Goal: Information Seeking & Learning: Learn about a topic

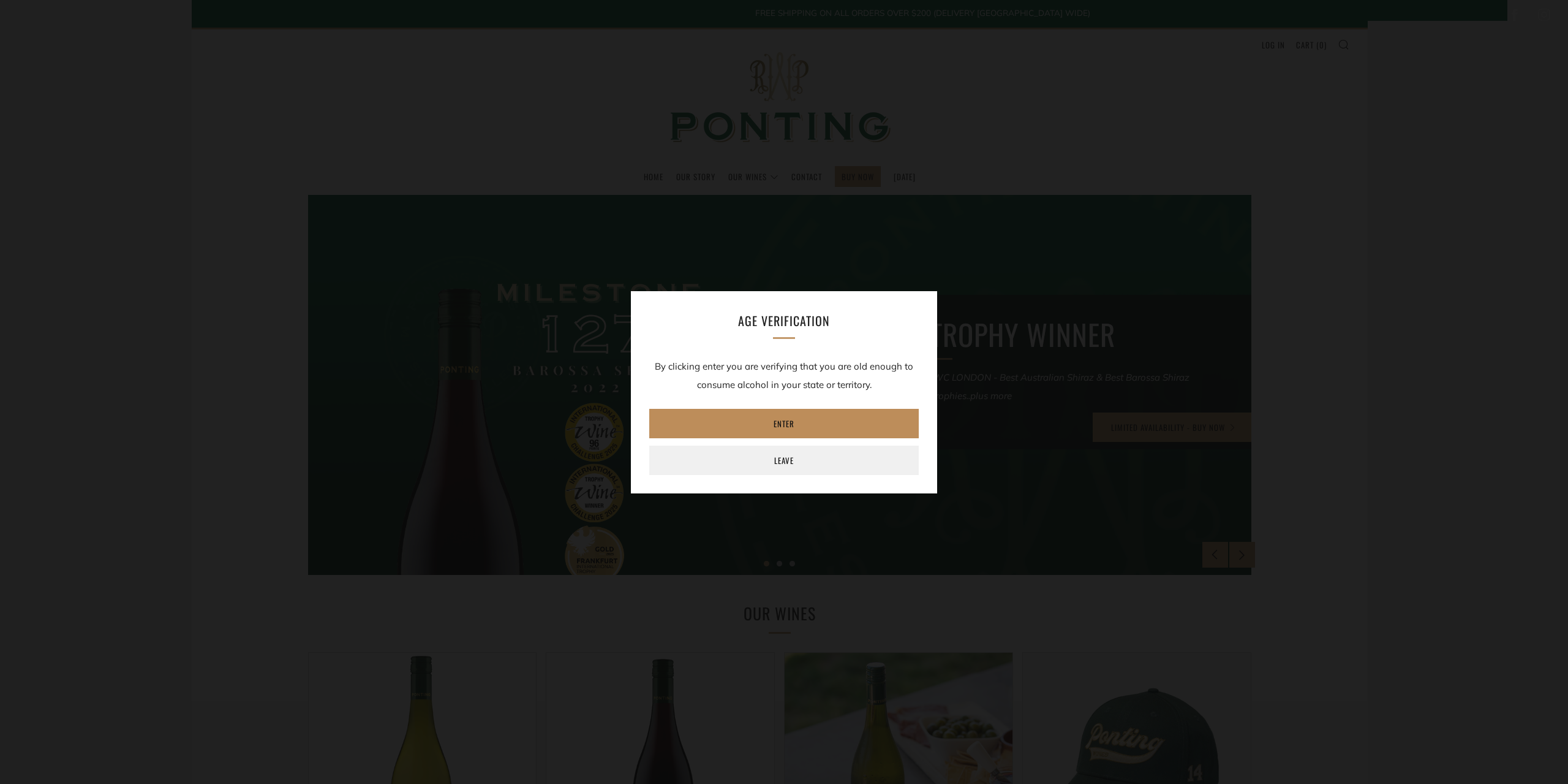
click at [771, 424] on link "Enter" at bounding box center [784, 423] width 270 height 30
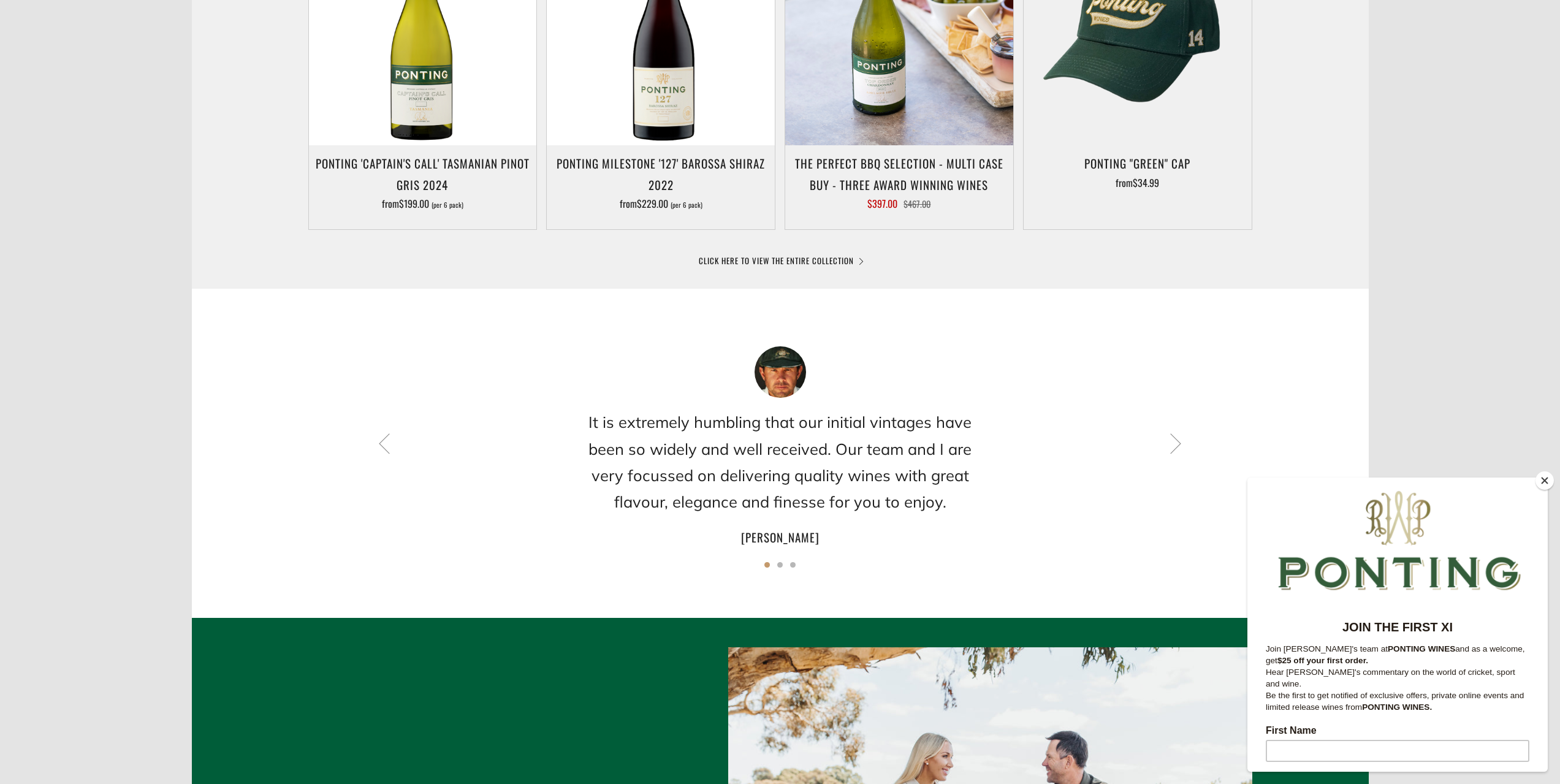
scroll to position [735, 0]
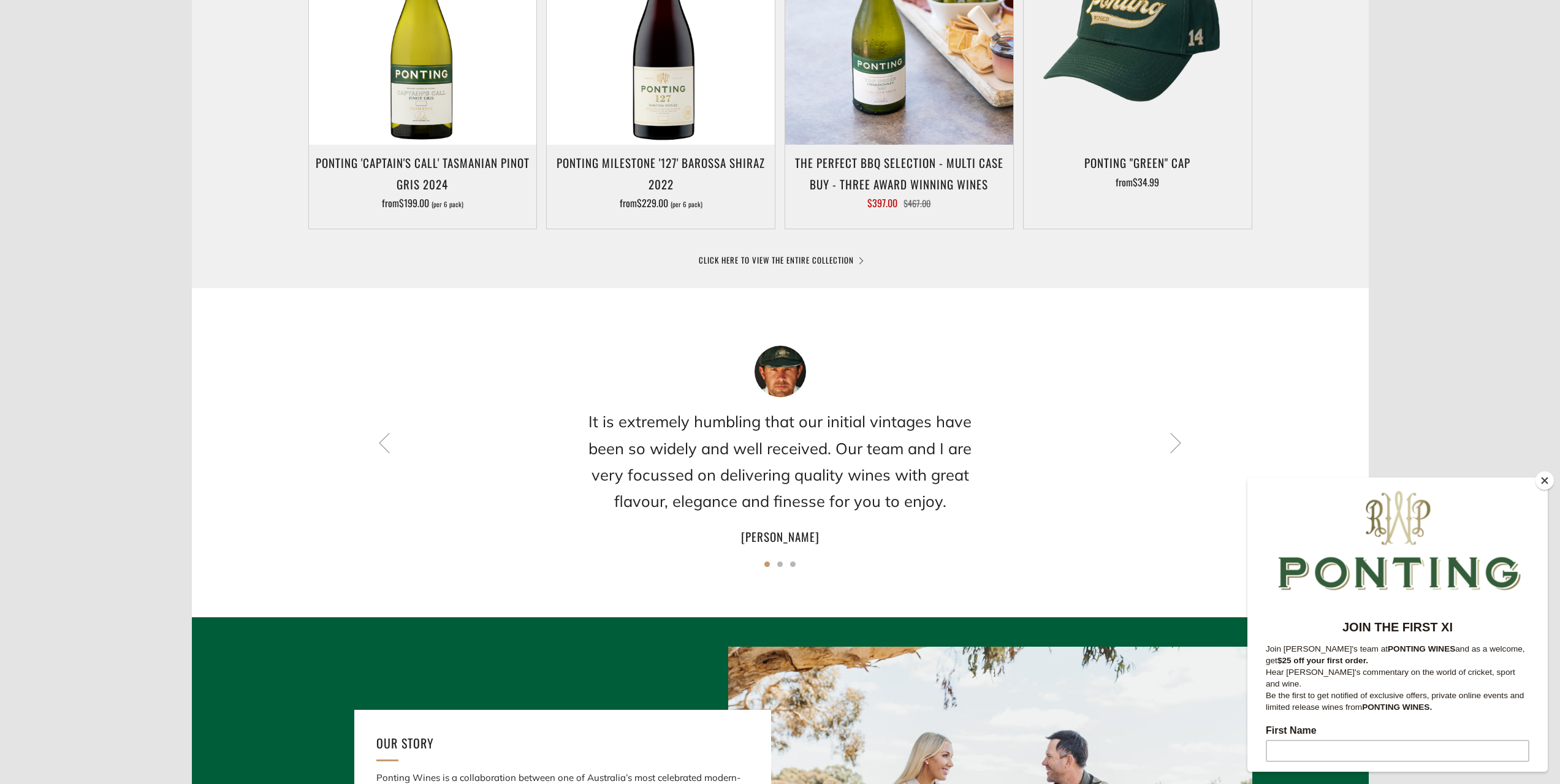
click at [1545, 482] on button "Close" at bounding box center [1544, 480] width 18 height 18
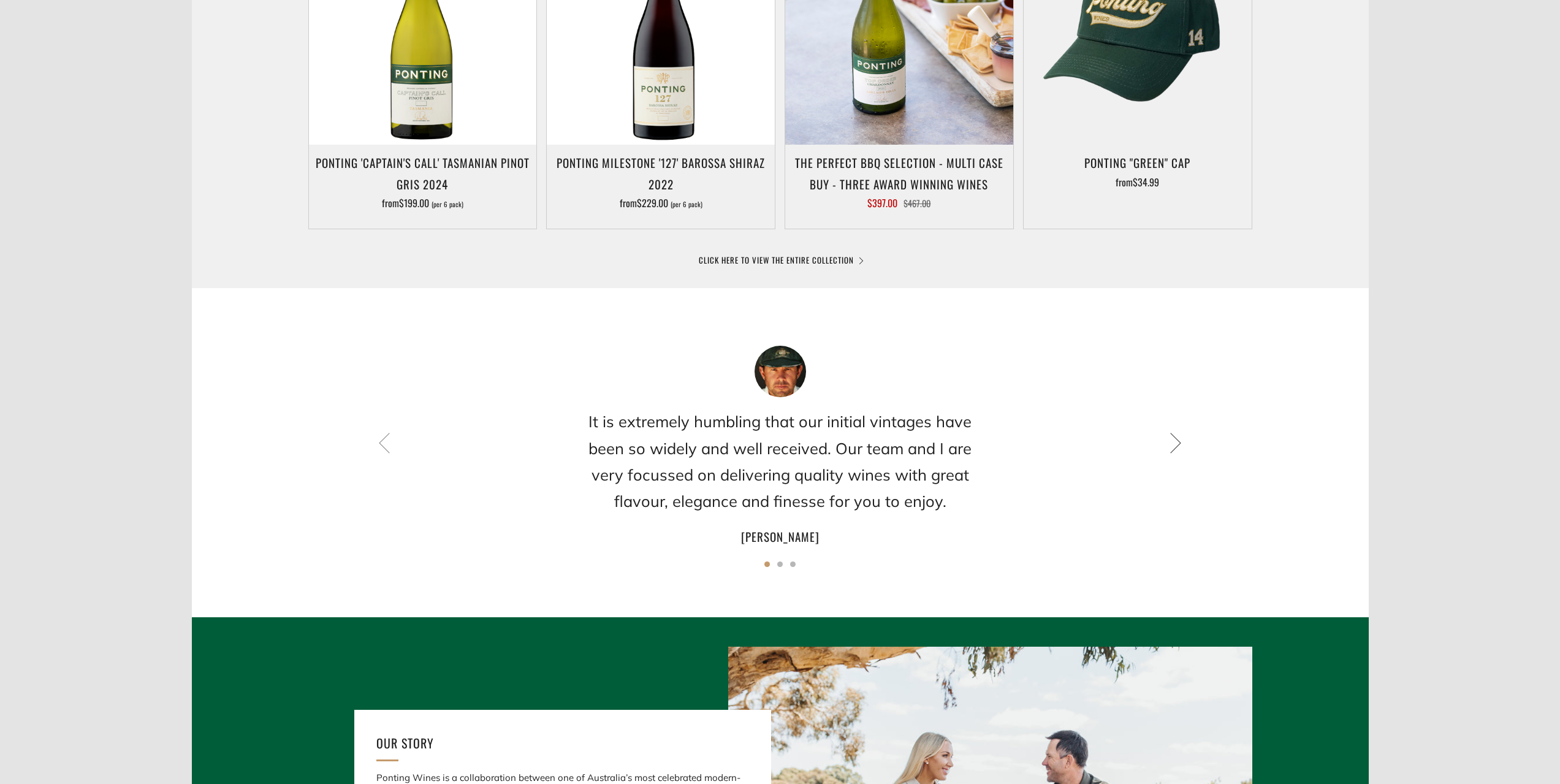
click at [1170, 445] on icon at bounding box center [1176, 442] width 21 height 21
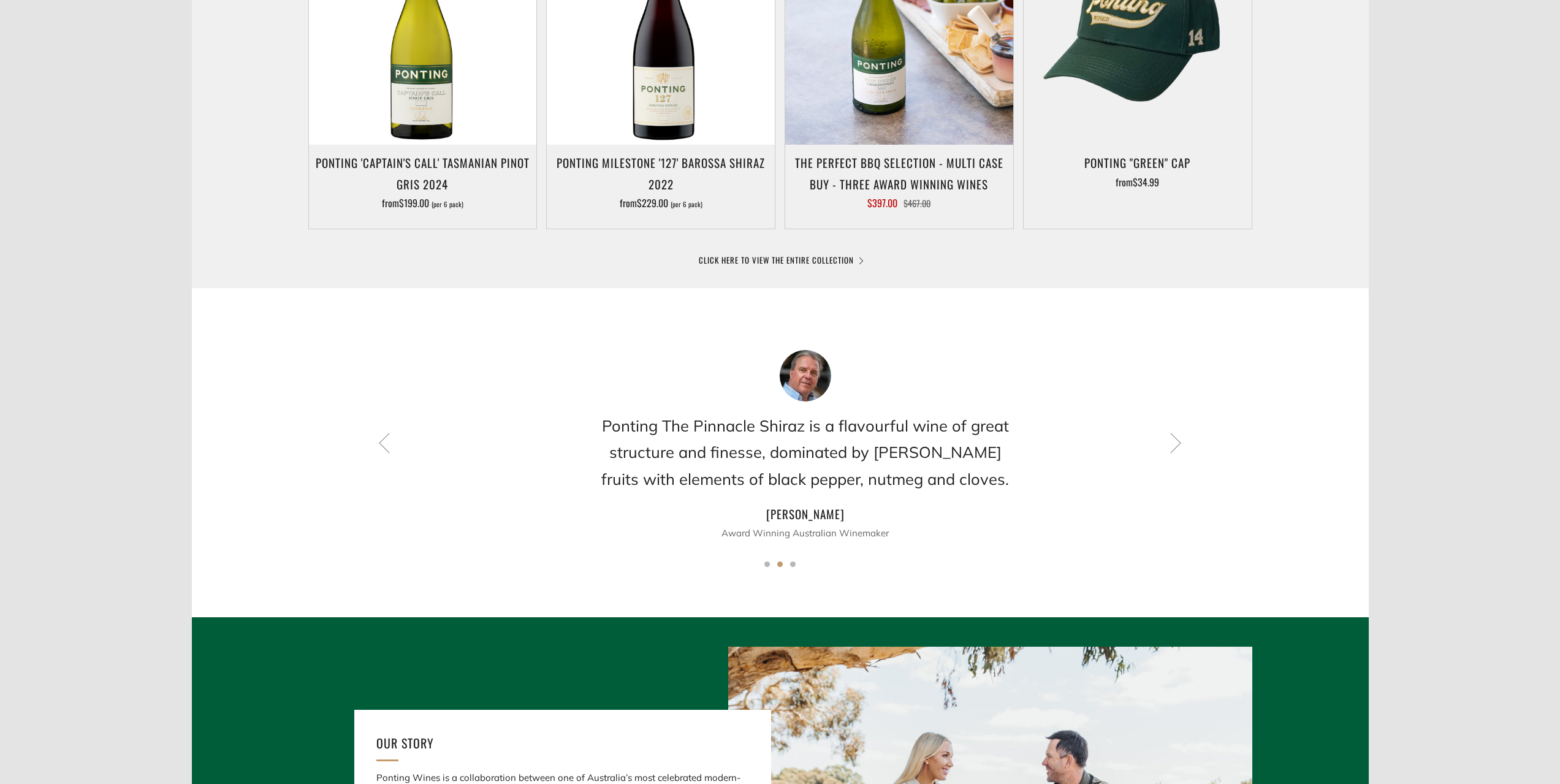
drag, startPoint x: 580, startPoint y: 424, endPoint x: 582, endPoint y: 445, distance: 21.1
click at [582, 445] on div "Ponting The Pinnacle Shiraz is a flavourful wine of great structure and finesse…" at bounding box center [806, 446] width 944 height 193
click at [1173, 441] on icon at bounding box center [1176, 442] width 21 height 21
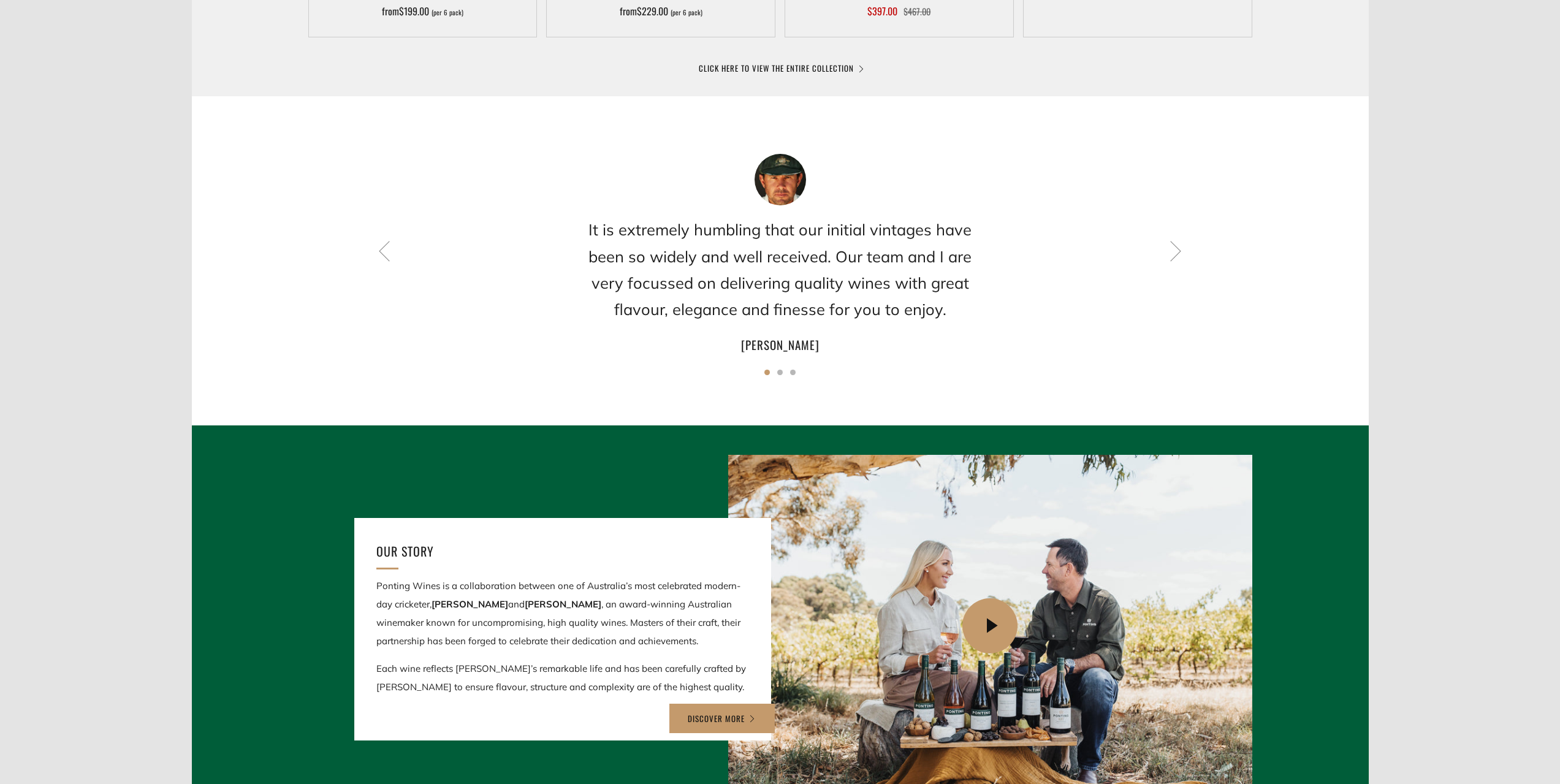
scroll to position [1041, 0]
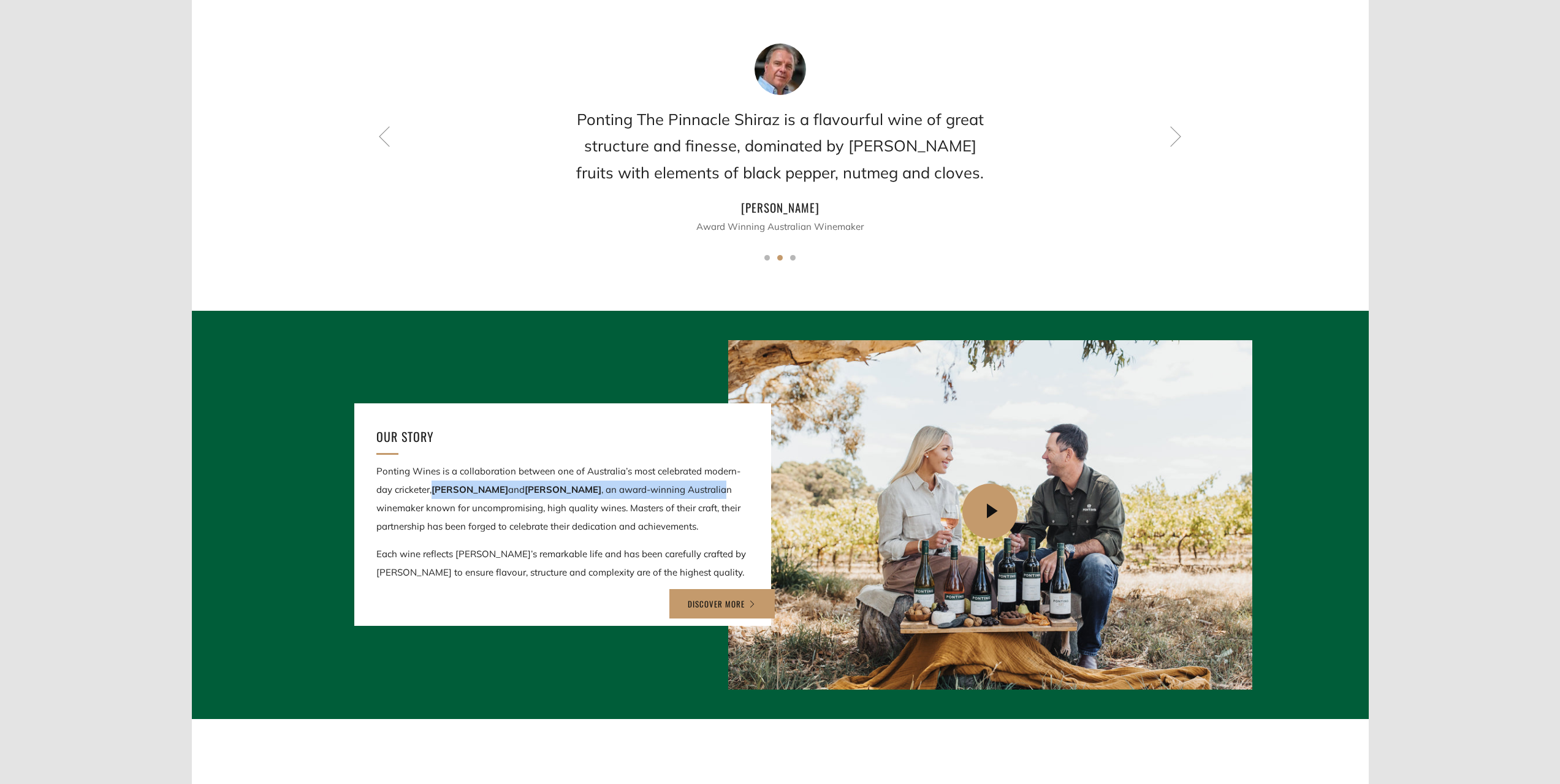
drag, startPoint x: 433, startPoint y: 490, endPoint x: 686, endPoint y: 496, distance: 253.1
click at [686, 496] on p "Ponting Wines is a collaboration between one of Australia’s most celebrated mod…" at bounding box center [563, 499] width 373 height 73
drag, startPoint x: 387, startPoint y: 508, endPoint x: 709, endPoint y: 514, distance: 322.1
click at [709, 514] on p "Ponting Wines is a collaboration between one of Australia’s most celebrated mod…" at bounding box center [563, 499] width 373 height 73
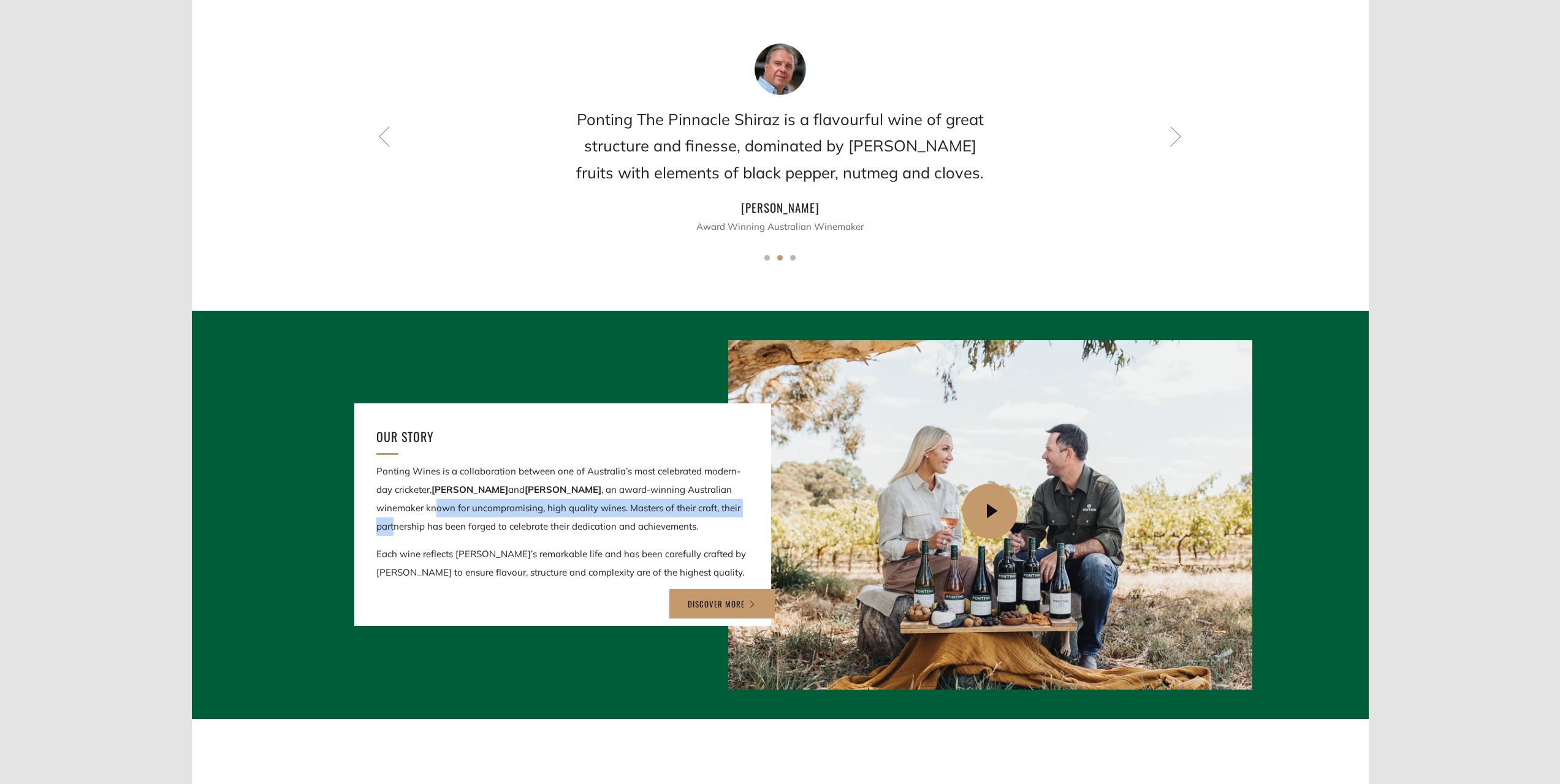
click at [709, 514] on p "Ponting Wines is a collaboration between one of Australia’s most celebrated mod…" at bounding box center [563, 499] width 373 height 73
drag, startPoint x: 411, startPoint y: 527, endPoint x: 628, endPoint y: 527, distance: 217.0
click at [628, 527] on p "Ponting Wines is a collaboration between one of Australia’s most celebrated mod…" at bounding box center [563, 499] width 373 height 73
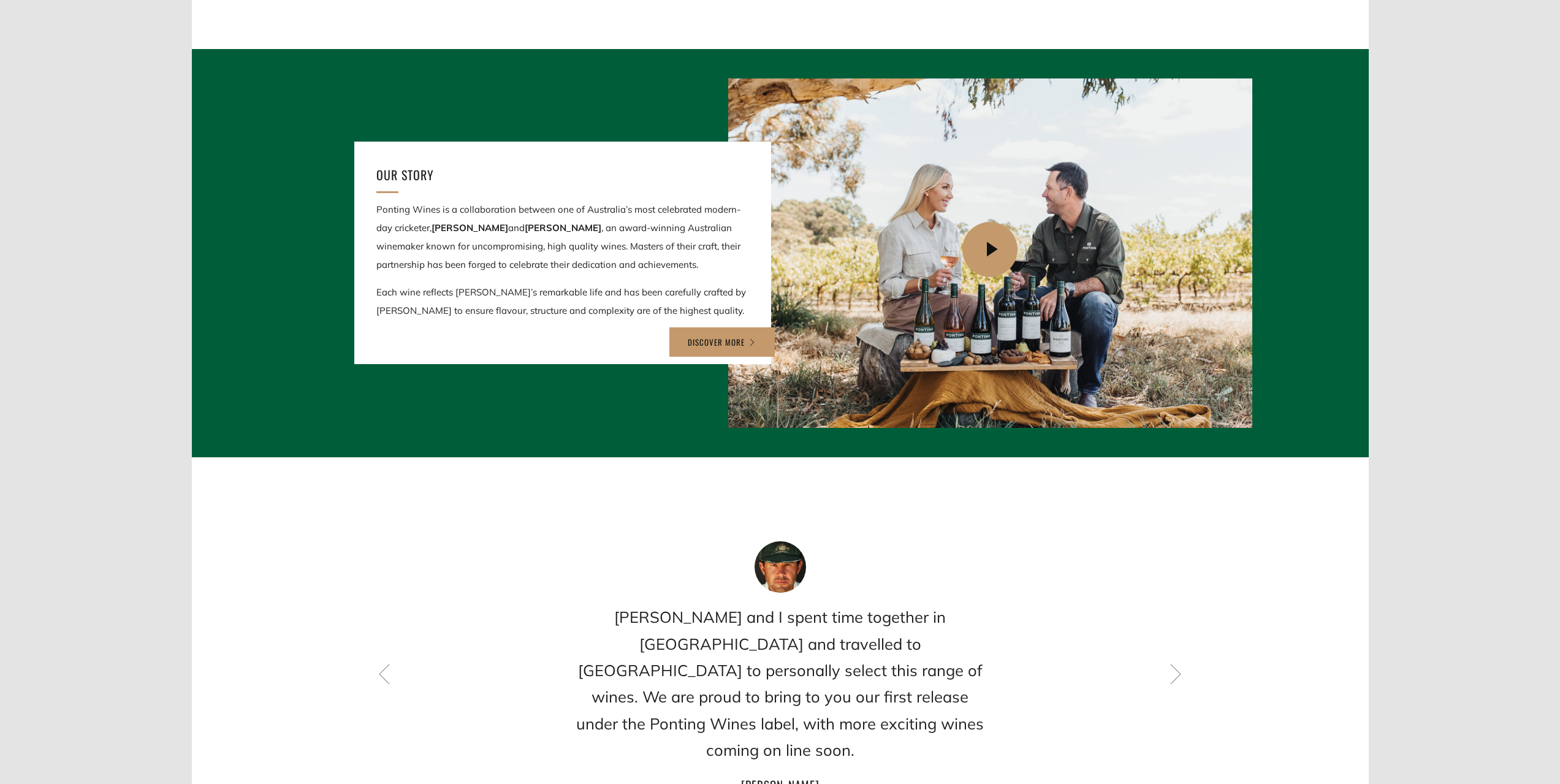
scroll to position [1409, 0]
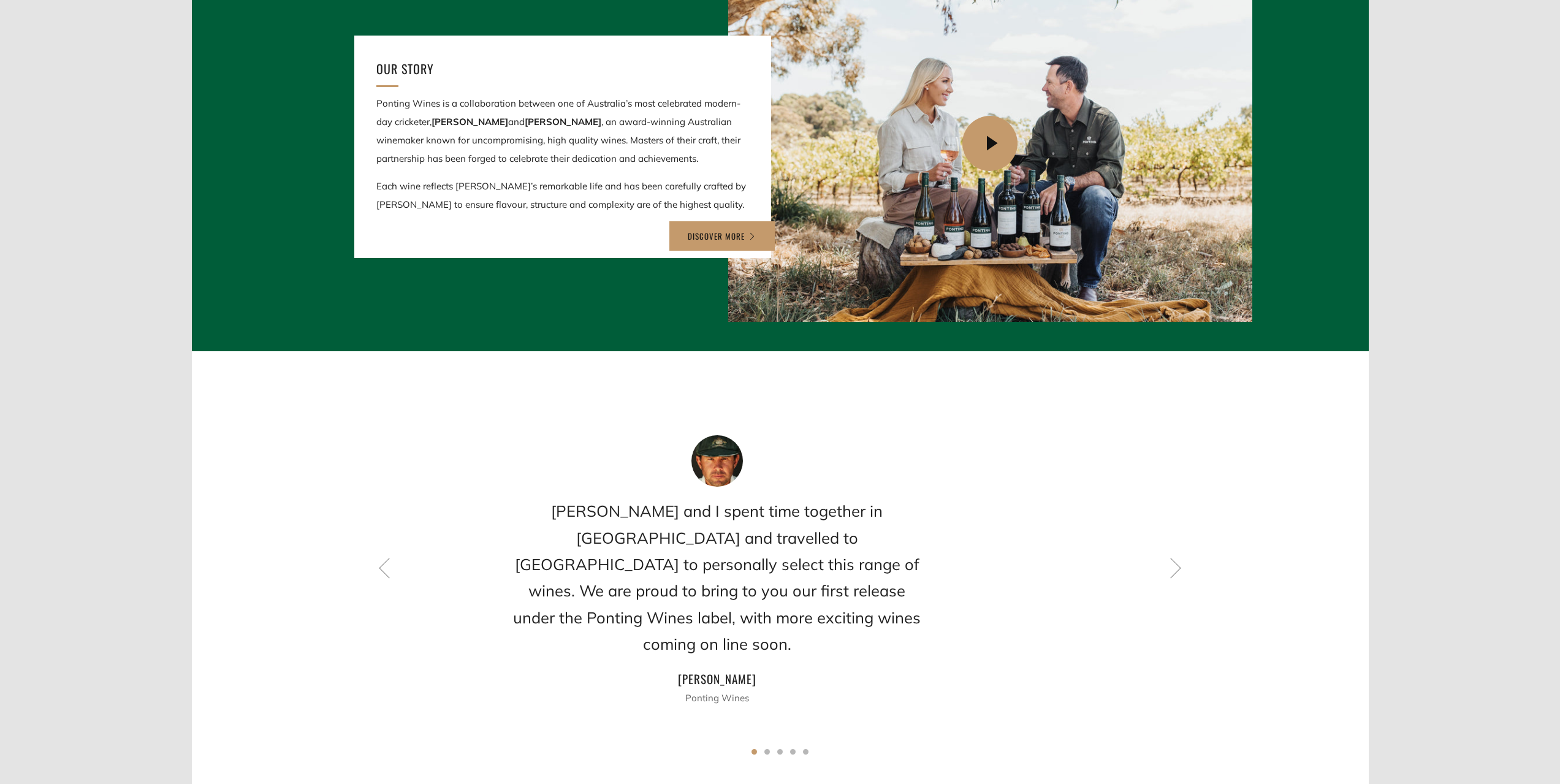
drag, startPoint x: 593, startPoint y: 536, endPoint x: 530, endPoint y: 546, distance: 63.8
click at [530, 546] on h2 "[PERSON_NAME] and I spent time together in [GEOGRAPHIC_DATA] and travelled to […" at bounding box center [717, 576] width 417 height 159
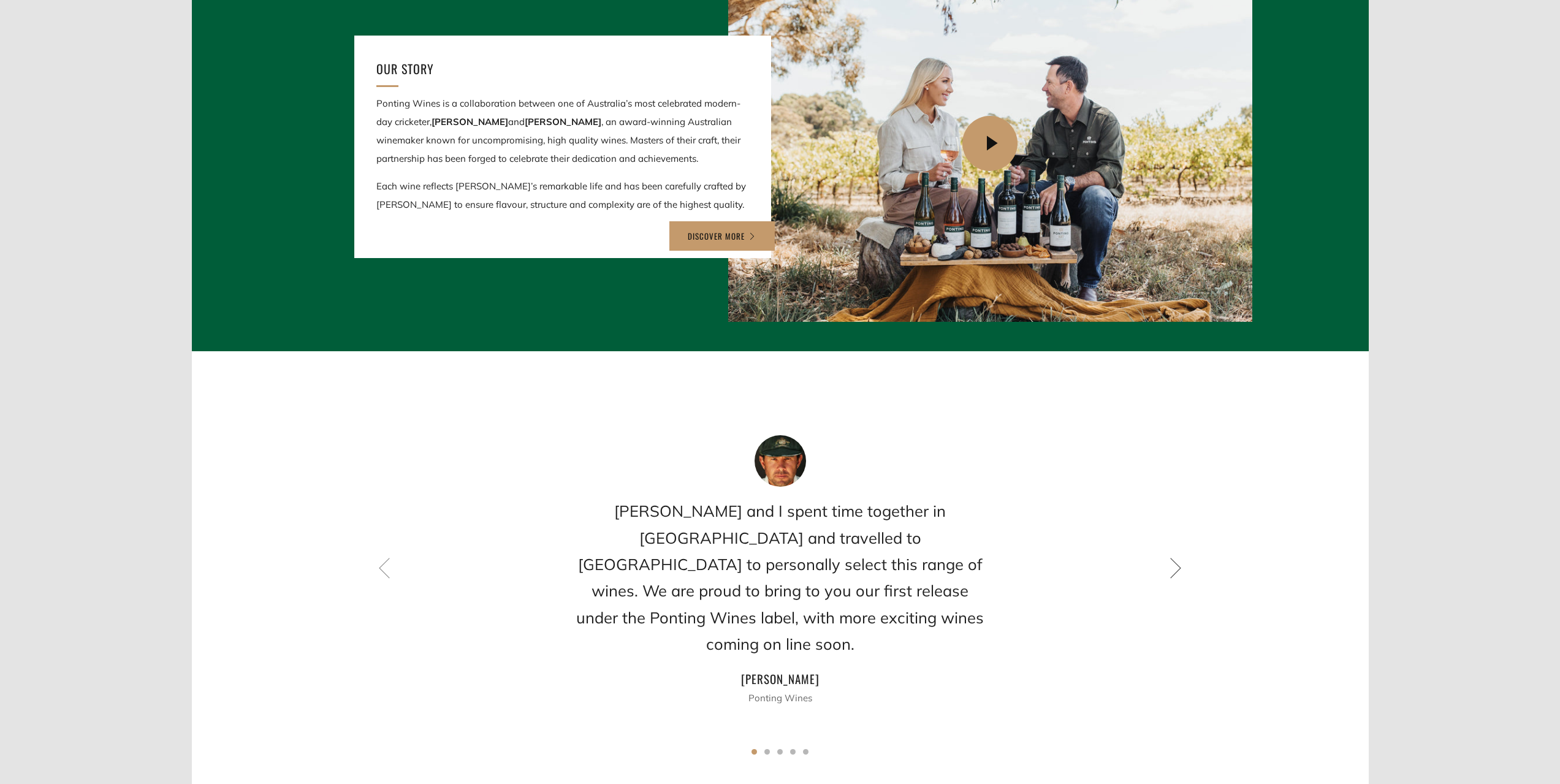
click at [1177, 557] on icon at bounding box center [1176, 567] width 21 height 21
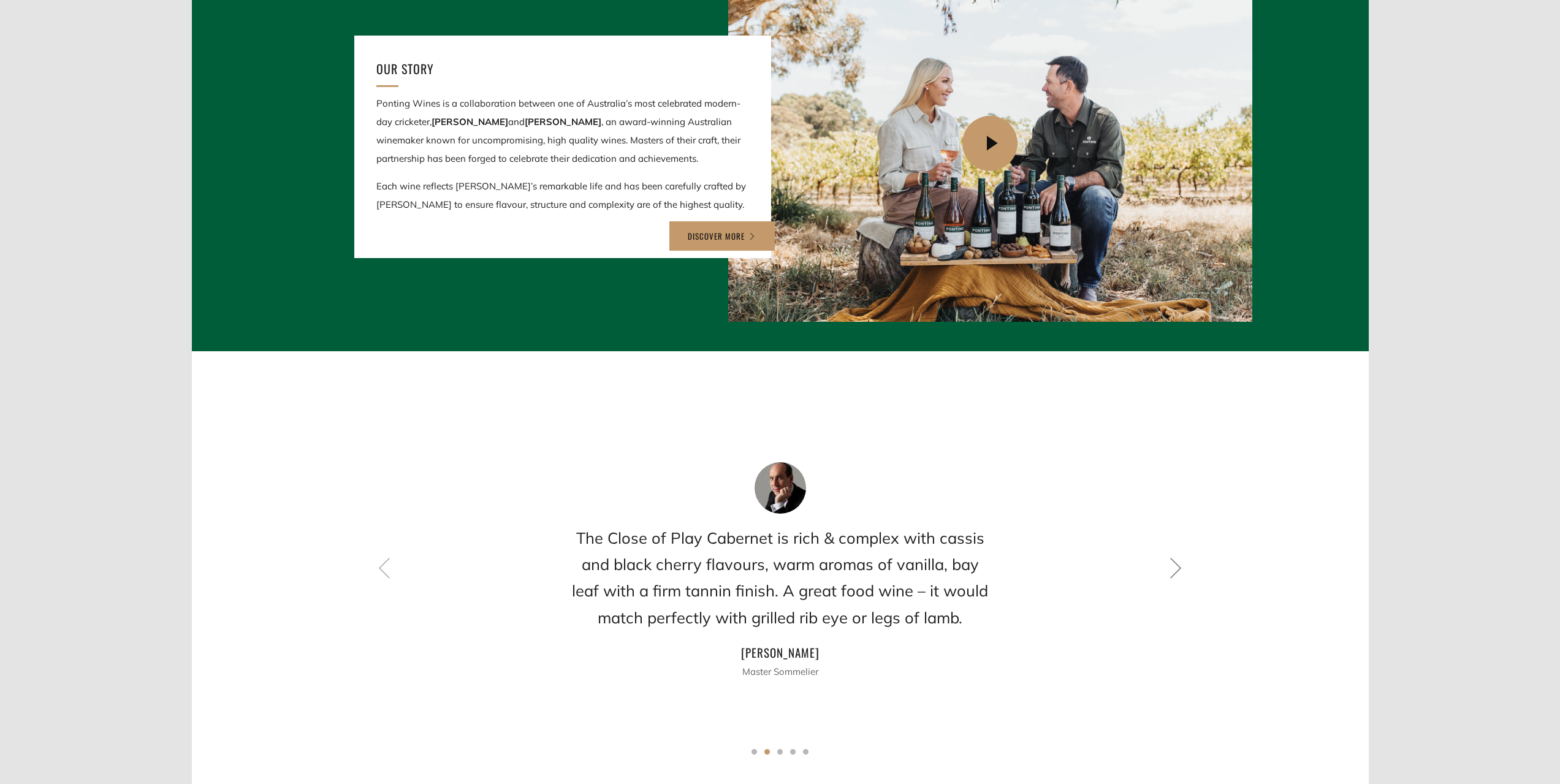
click at [1177, 557] on icon at bounding box center [1176, 567] width 21 height 21
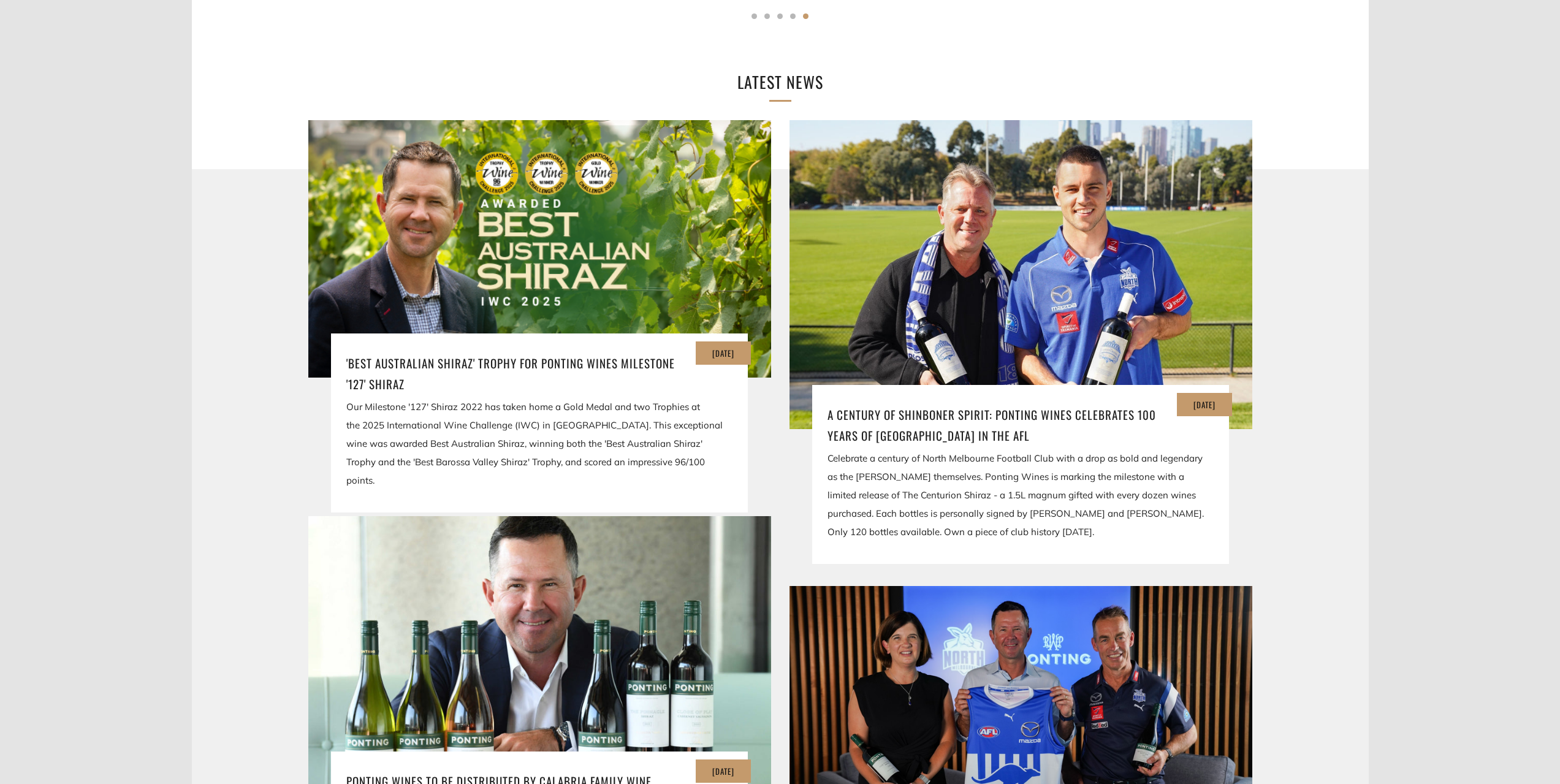
scroll to position [2328, 0]
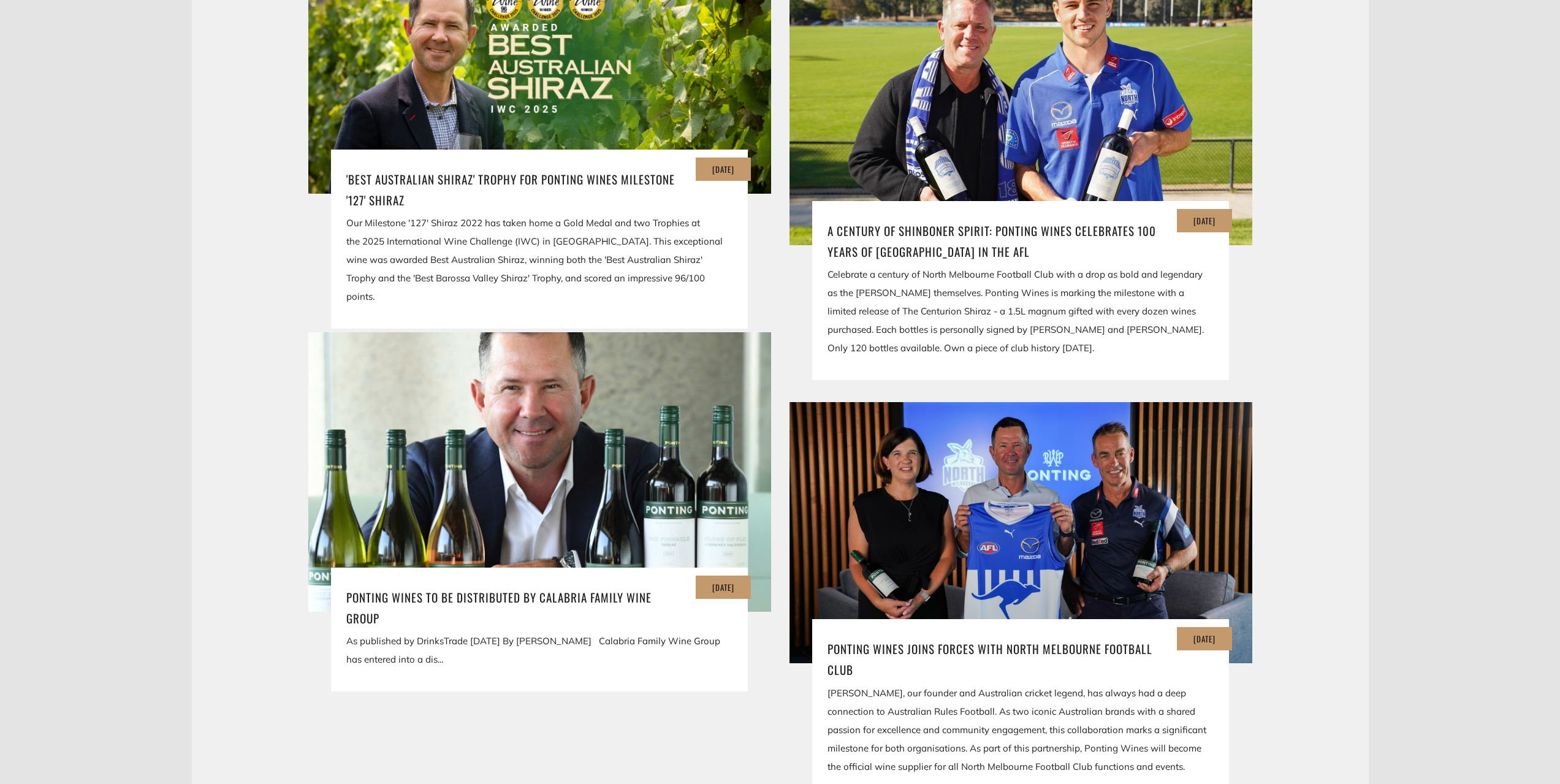
drag, startPoint x: 631, startPoint y: 614, endPoint x: 686, endPoint y: 620, distance: 55.3
click at [686, 632] on div "As published by DrinksTrade [DATE] By [PERSON_NAME] Calabria Family Wine Group …" at bounding box center [539, 650] width 386 height 37
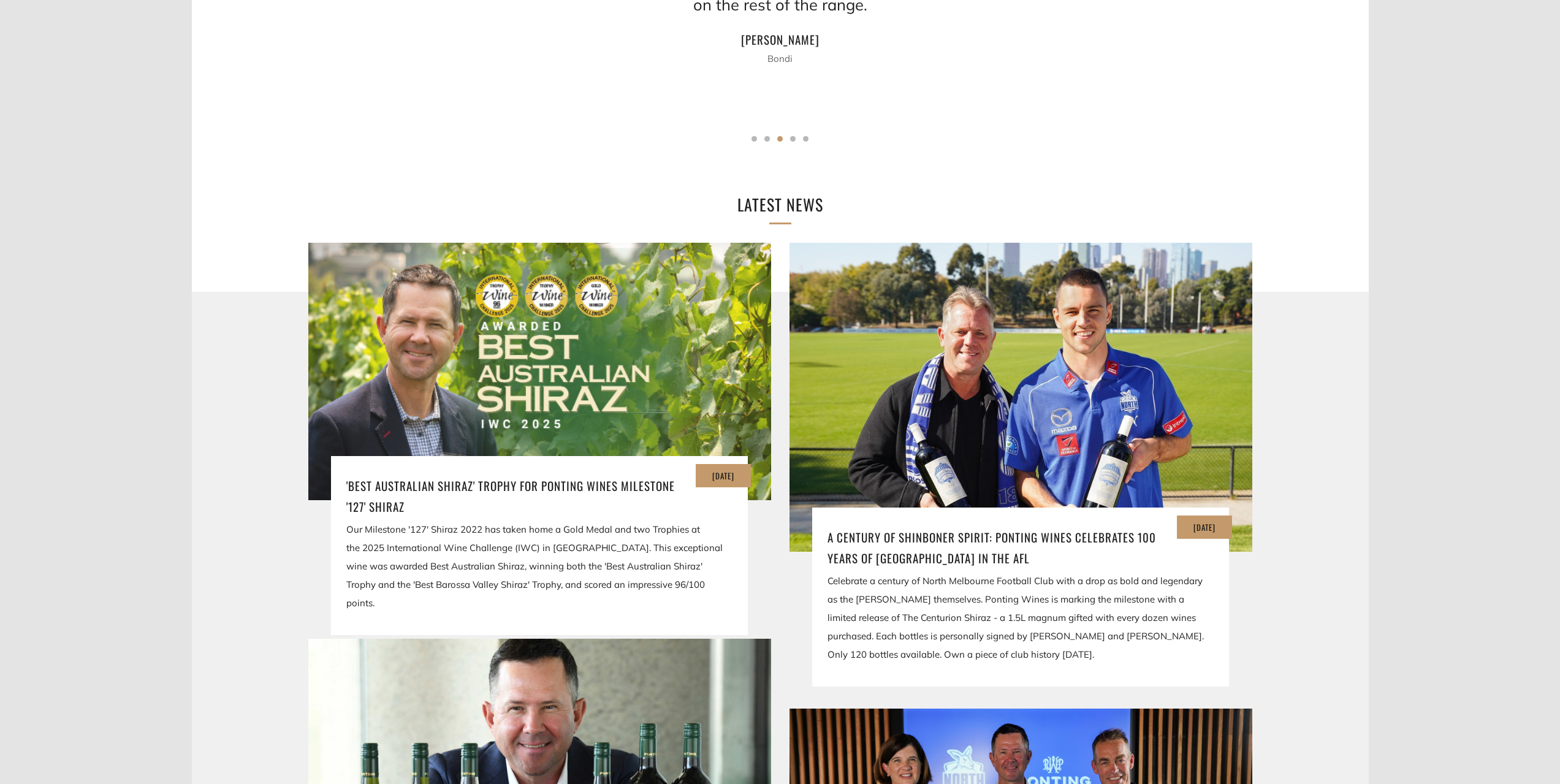
scroll to position [1654, 0]
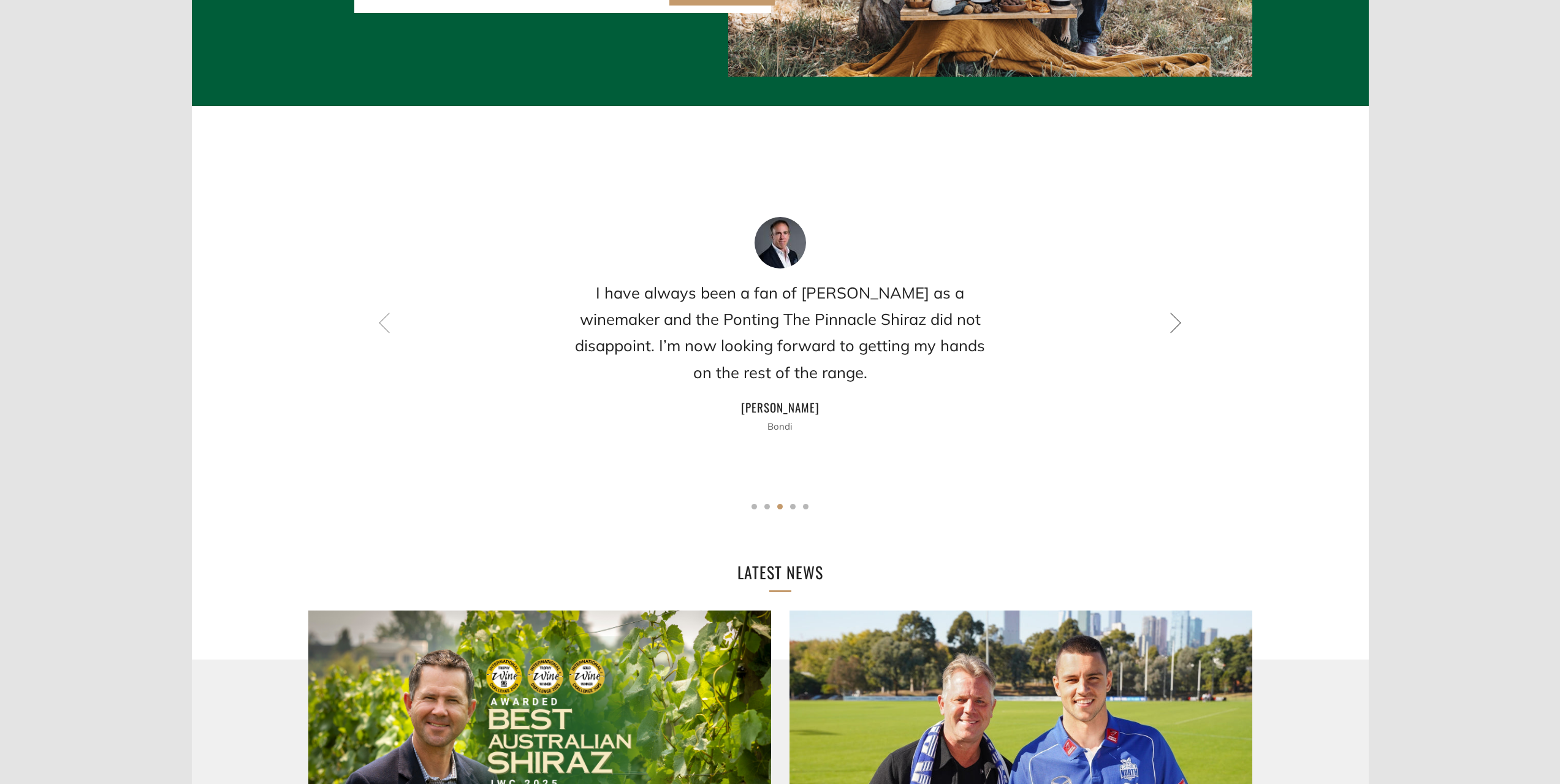
click at [1173, 312] on icon at bounding box center [1176, 323] width 21 height 21
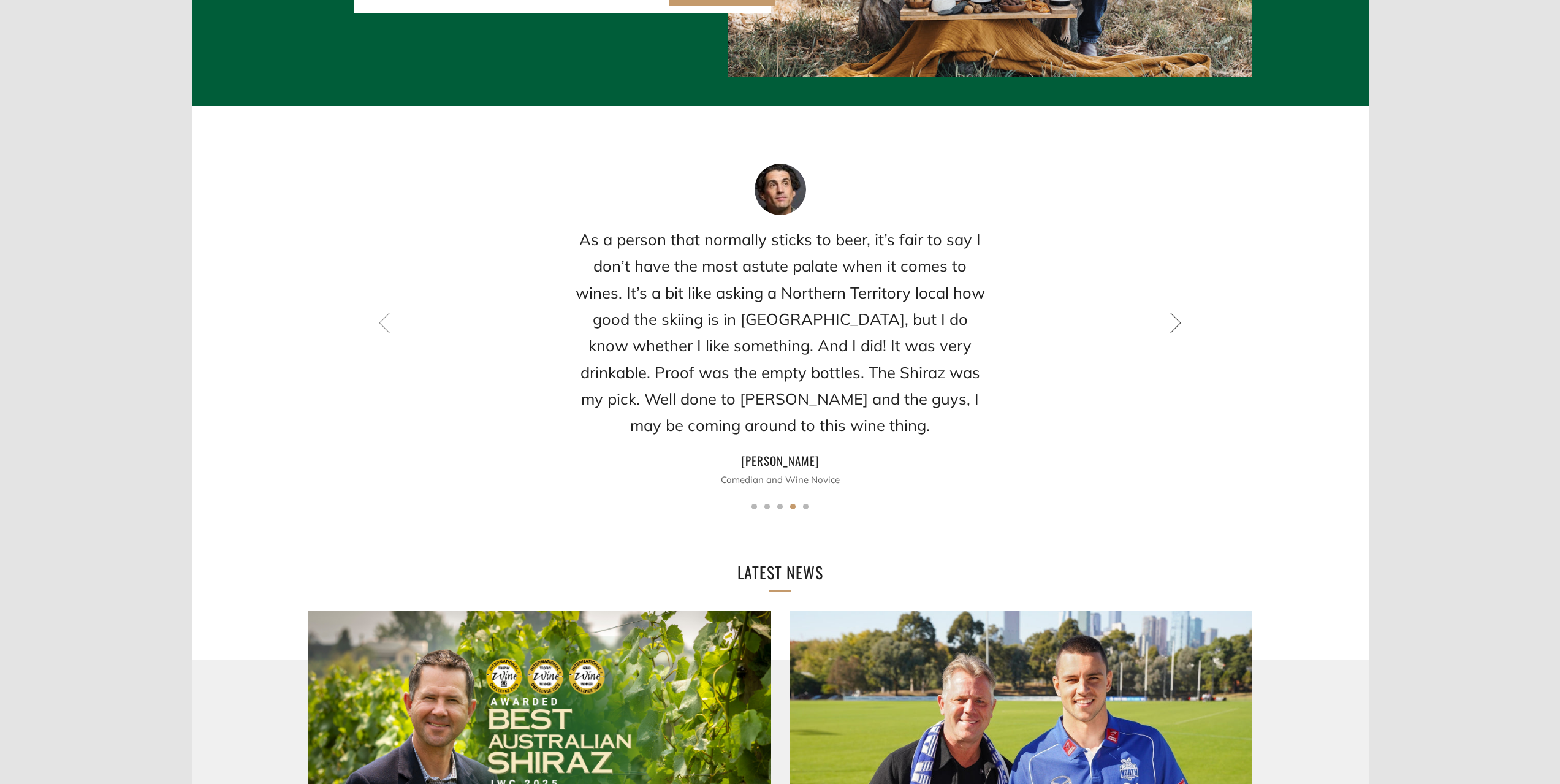
click at [1174, 312] on icon at bounding box center [1176, 323] width 21 height 21
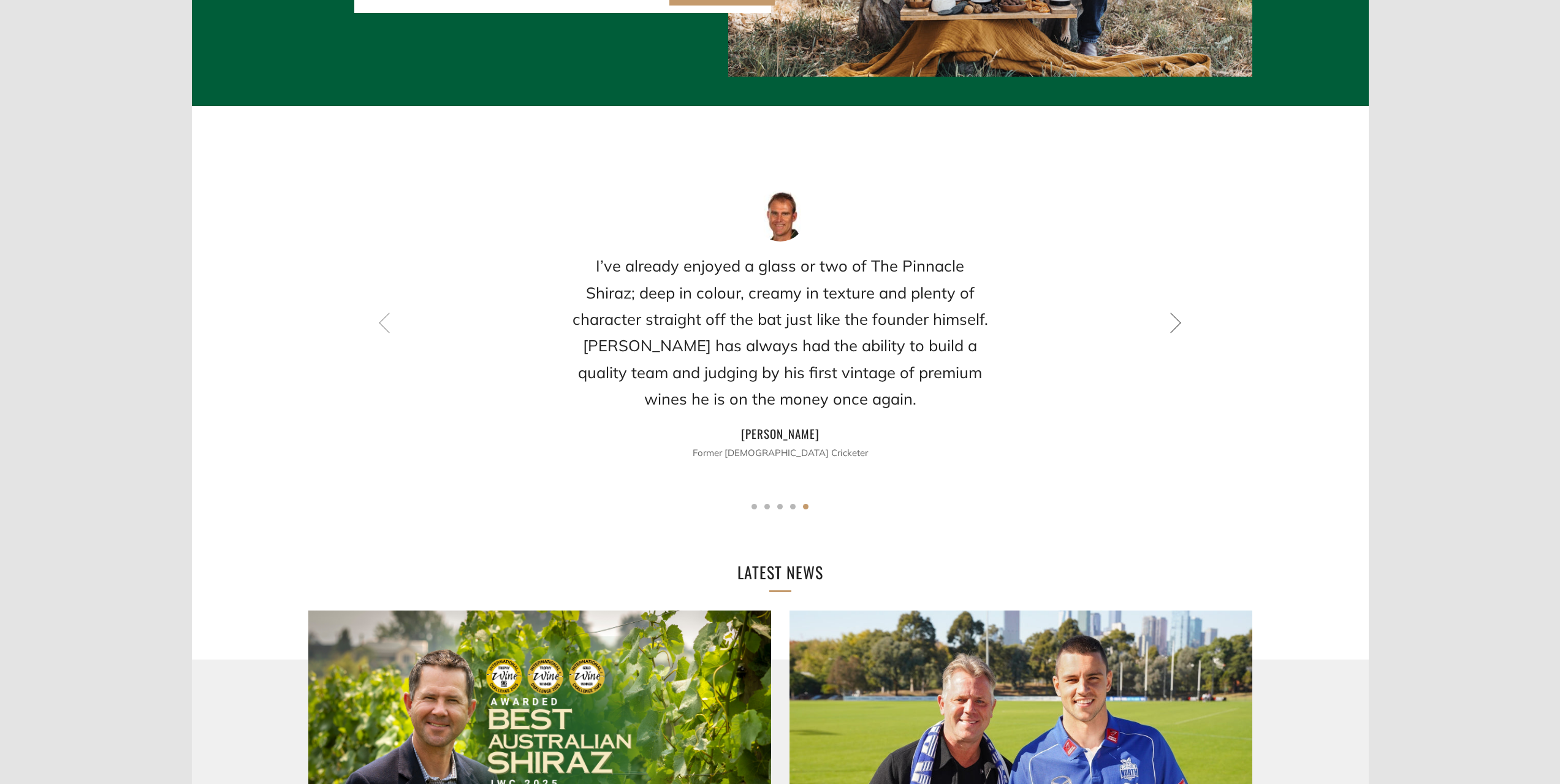
click at [1174, 312] on icon at bounding box center [1176, 323] width 21 height 21
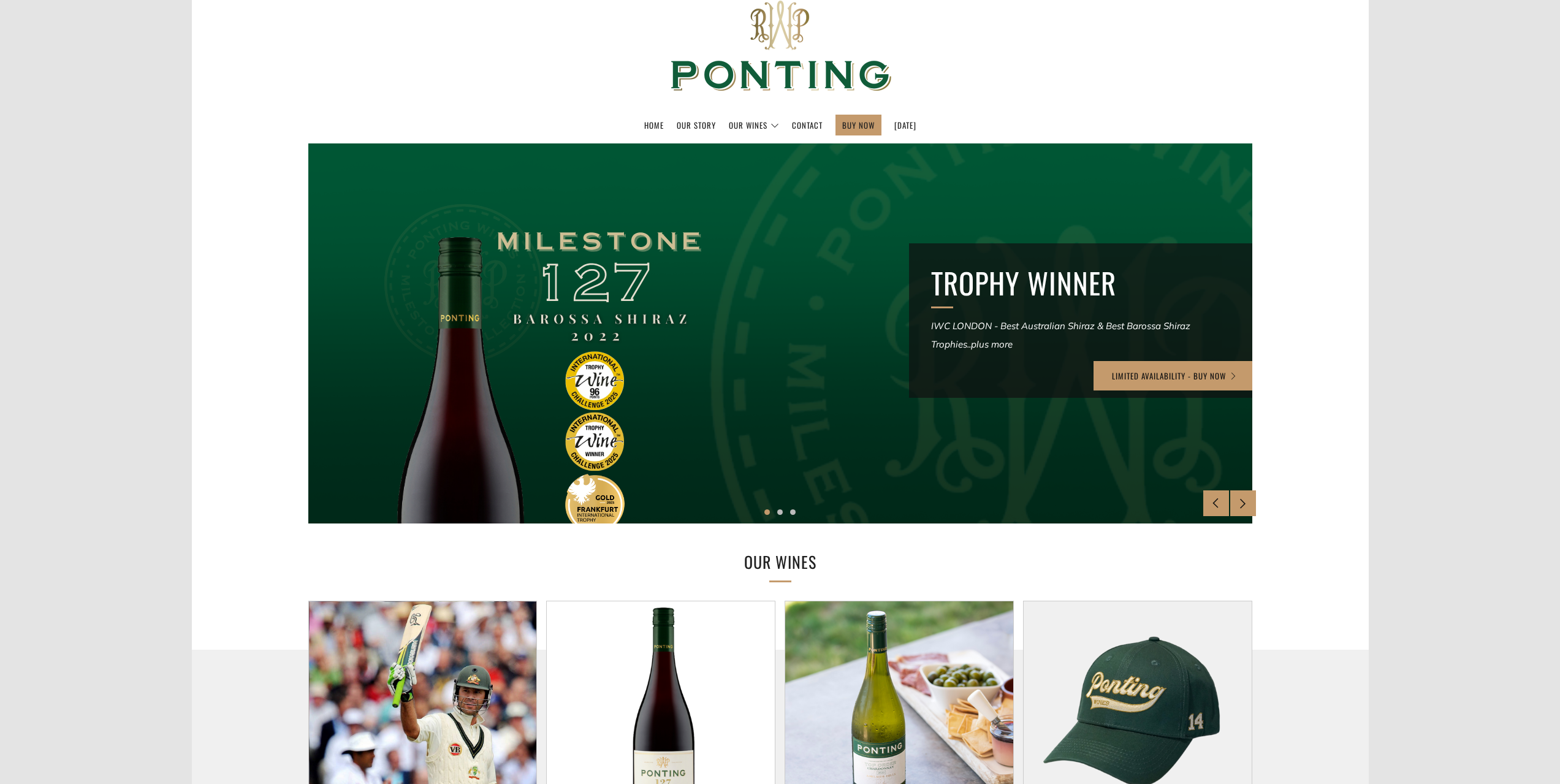
scroll to position [0, 0]
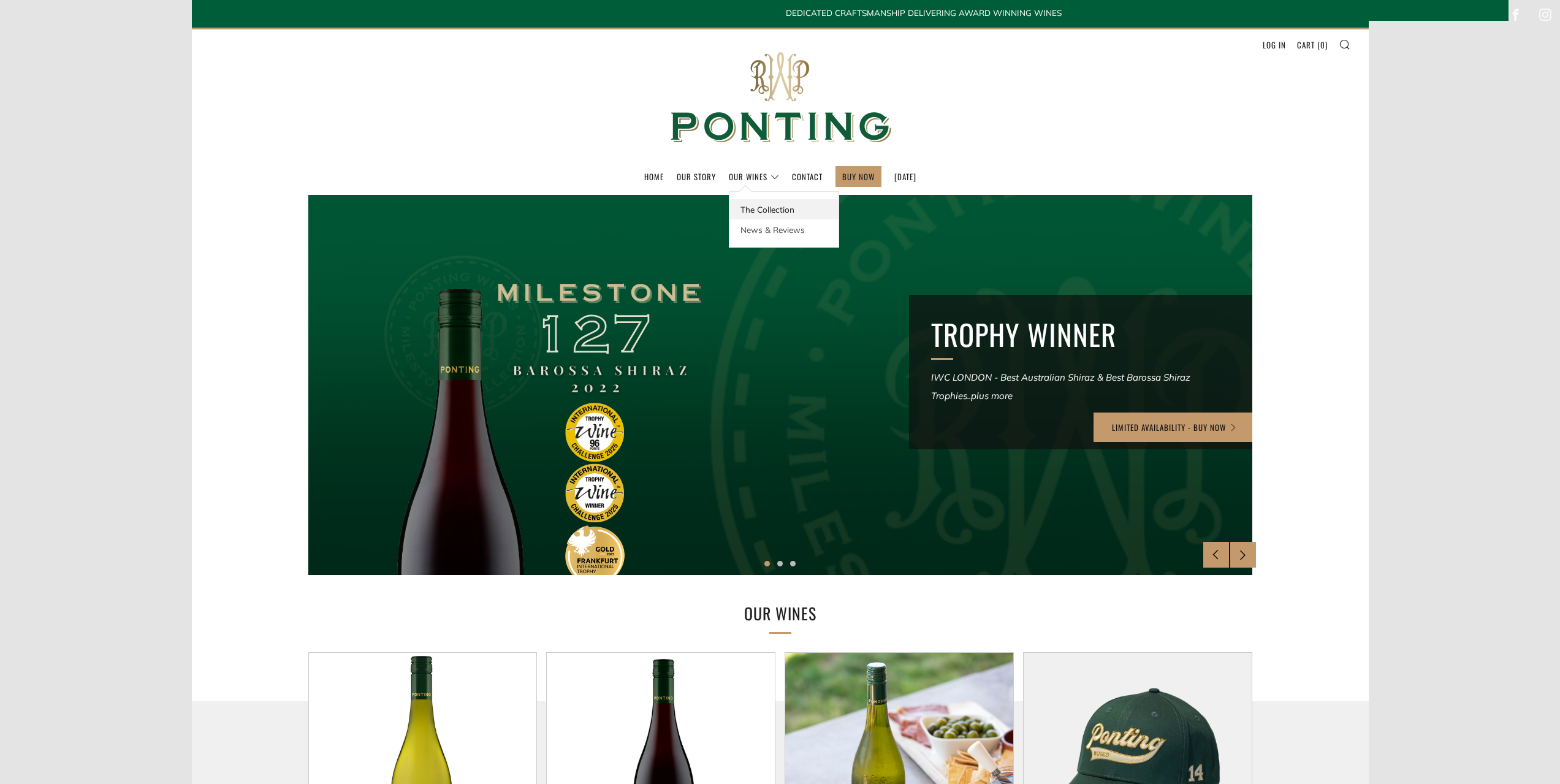
click at [742, 207] on link "The Collection" at bounding box center [783, 209] width 109 height 20
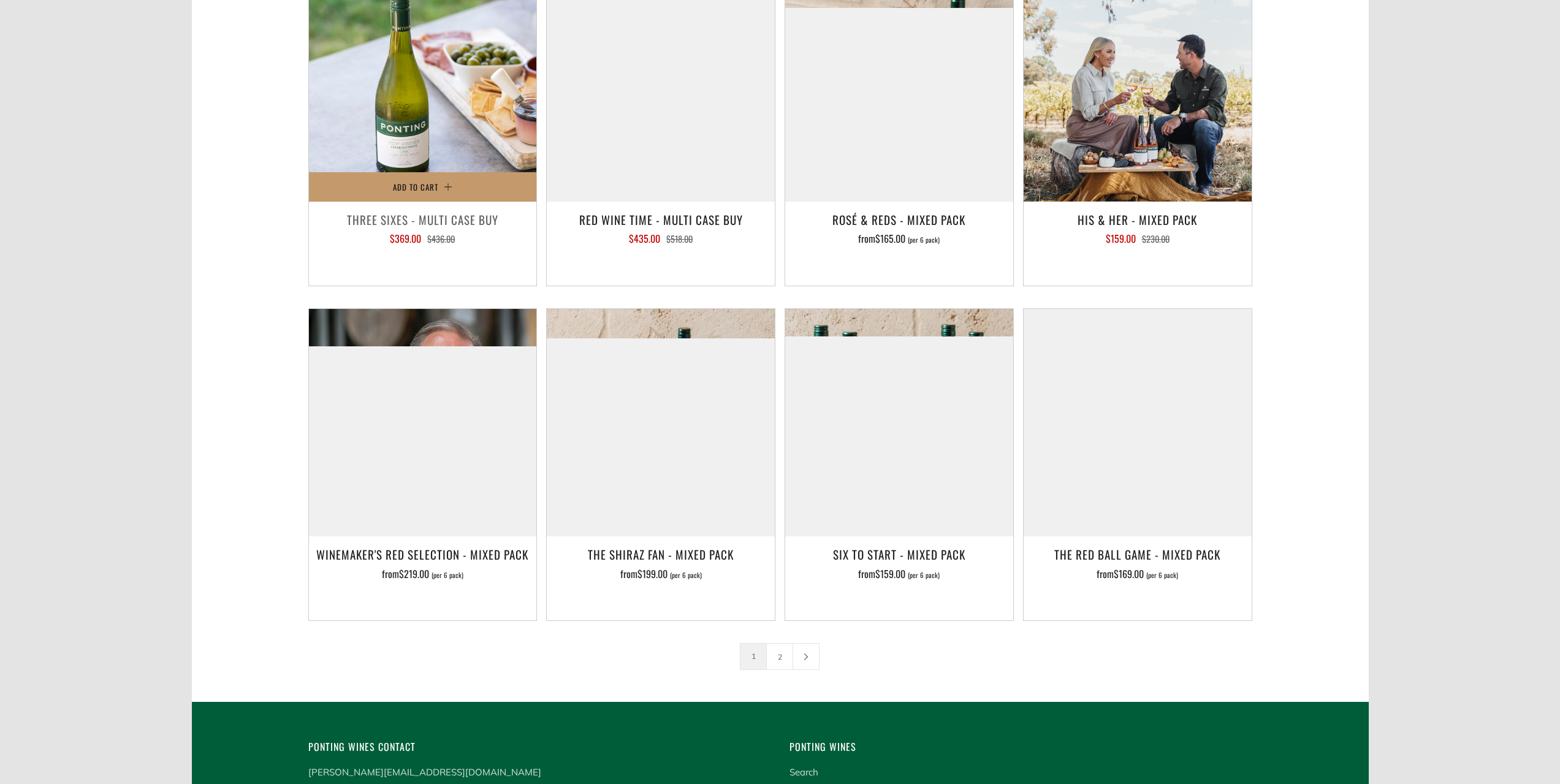
scroll to position [1715, 0]
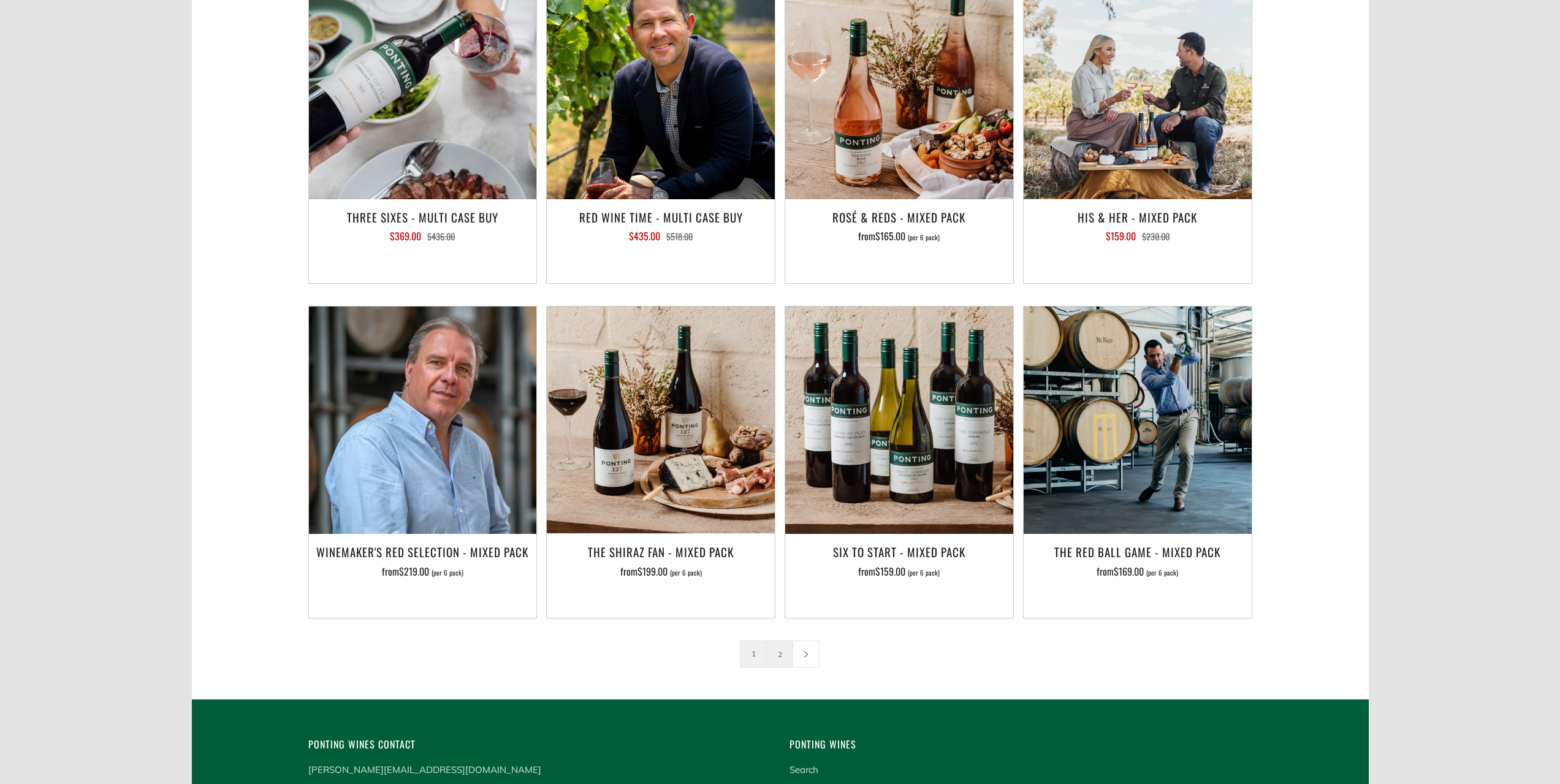
click at [779, 640] on link "2" at bounding box center [780, 653] width 26 height 26
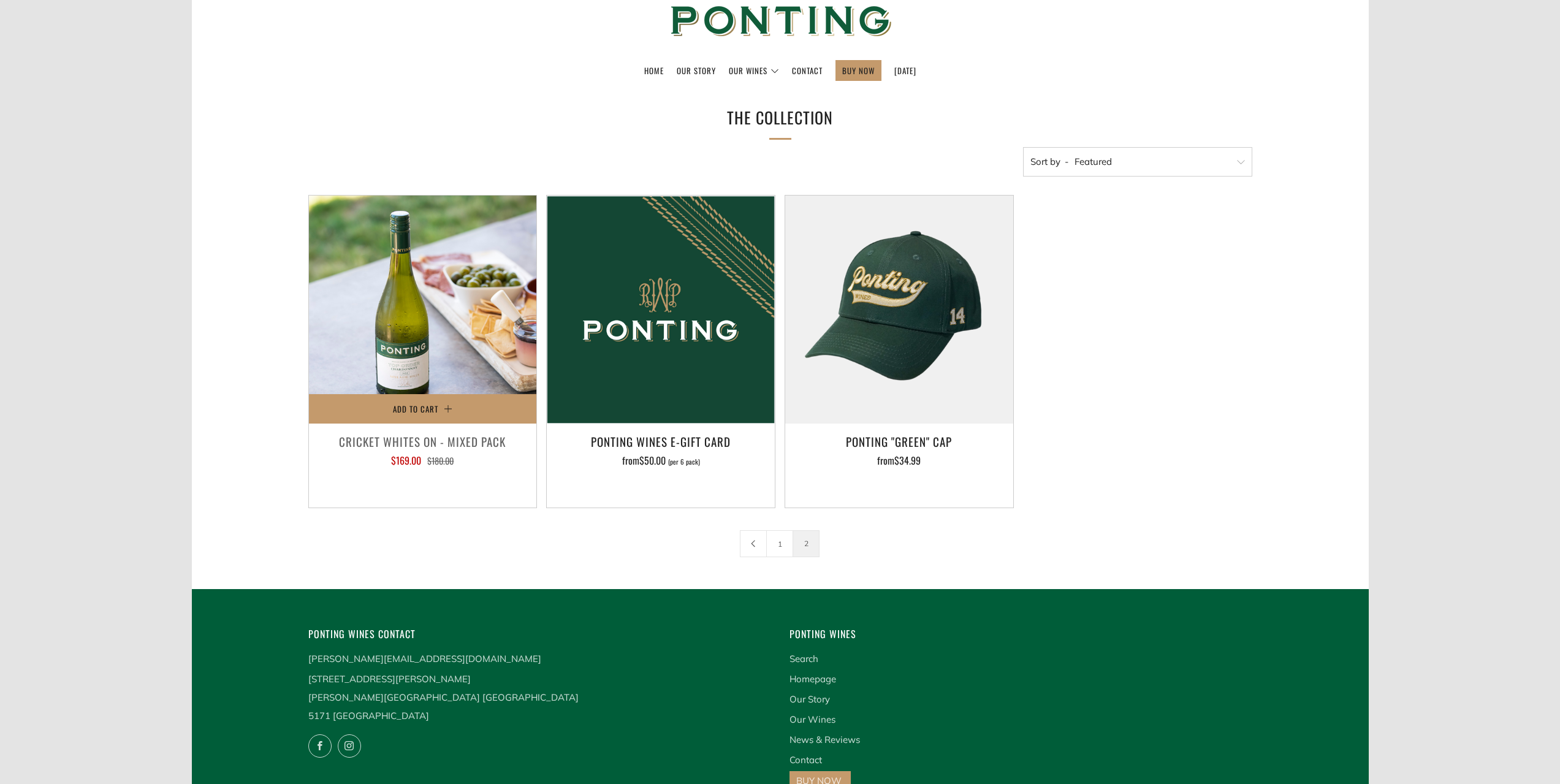
scroll to position [218, 0]
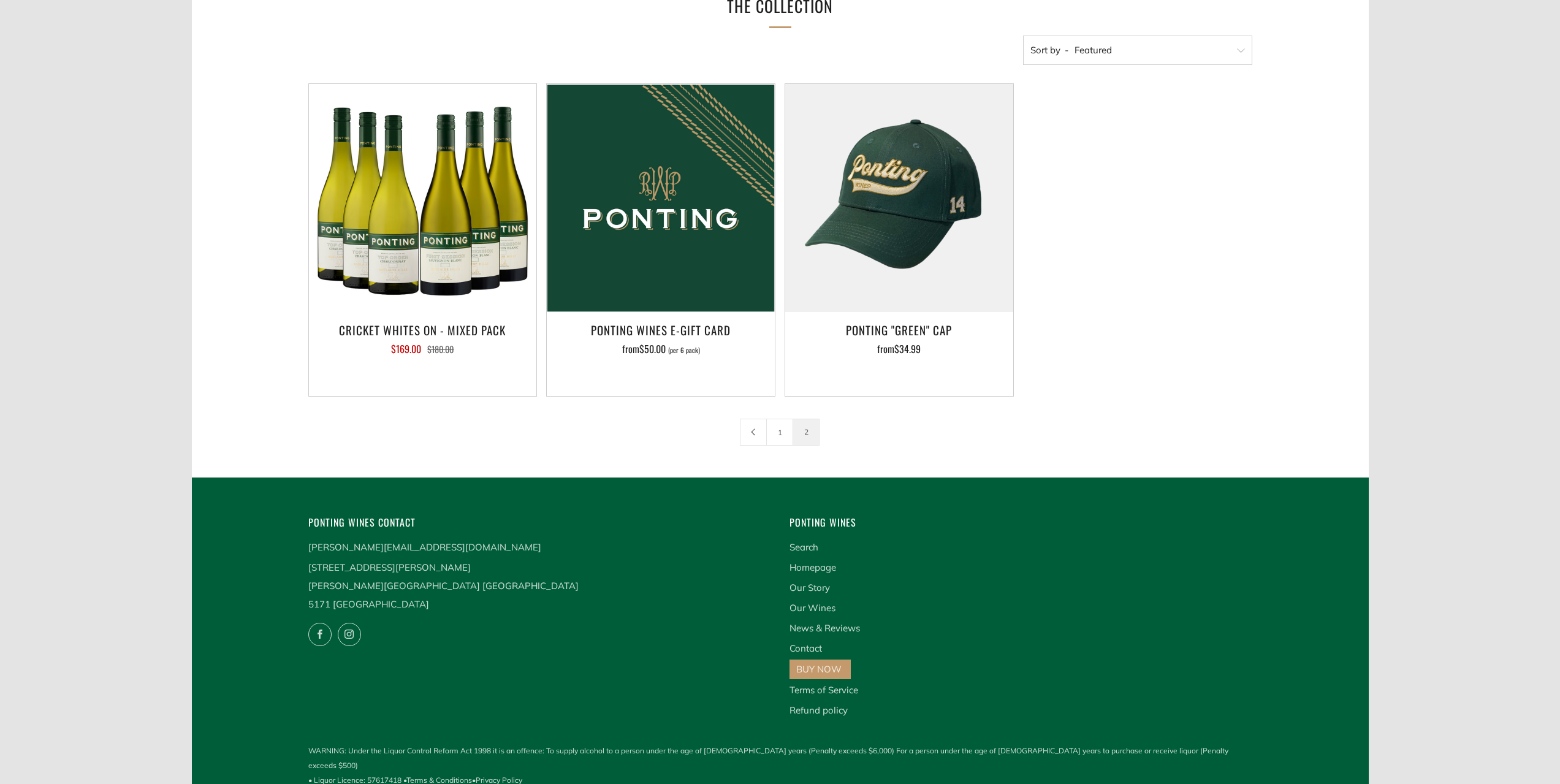
drag, startPoint x: 308, startPoint y: 569, endPoint x: 423, endPoint y: 571, distance: 115.0
click at [423, 571] on p "169 Douglas Gully Road Blewitt Springs South Australia 5171 Australia" at bounding box center [540, 585] width 463 height 55
drag, startPoint x: 313, startPoint y: 587, endPoint x: 418, endPoint y: 589, distance: 105.0
click at [418, 589] on p "169 Douglas Gully Road Blewitt Springs South Australia 5171 Australia" at bounding box center [540, 585] width 463 height 55
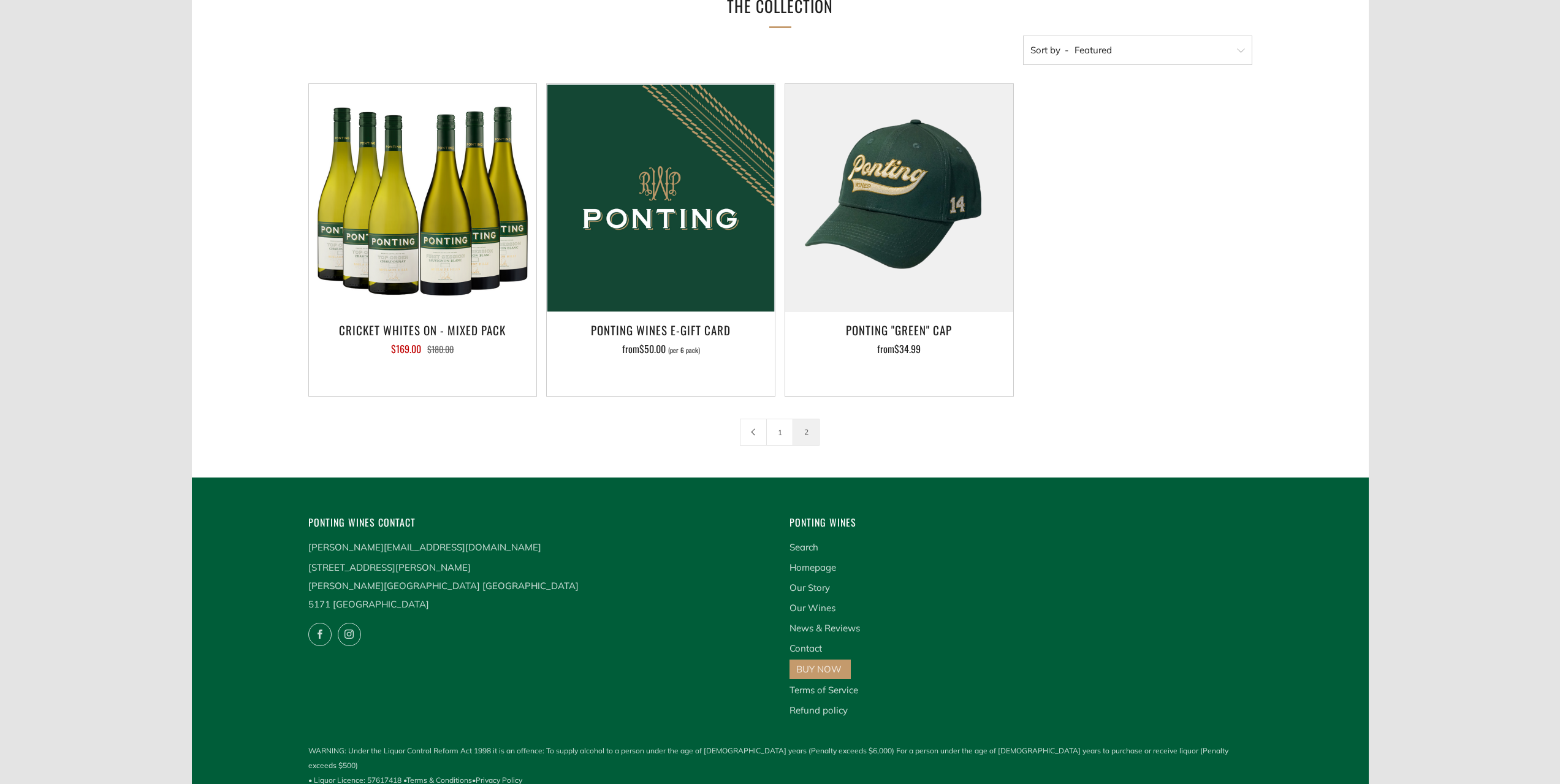
click at [418, 589] on p "169 Douglas Gully Road Blewitt Springs South Australia 5171 Australia" at bounding box center [540, 585] width 463 height 55
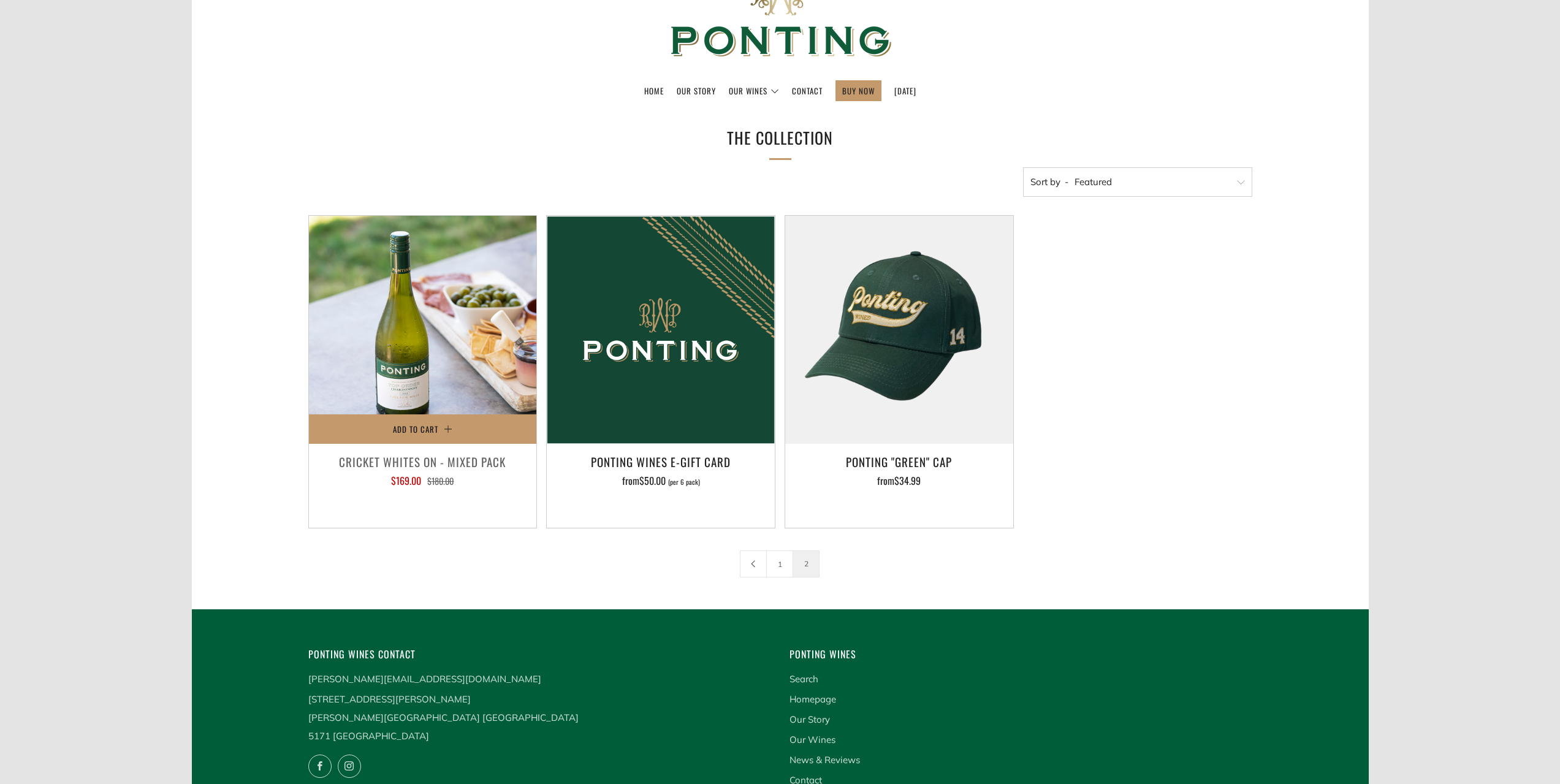
scroll to position [0, 0]
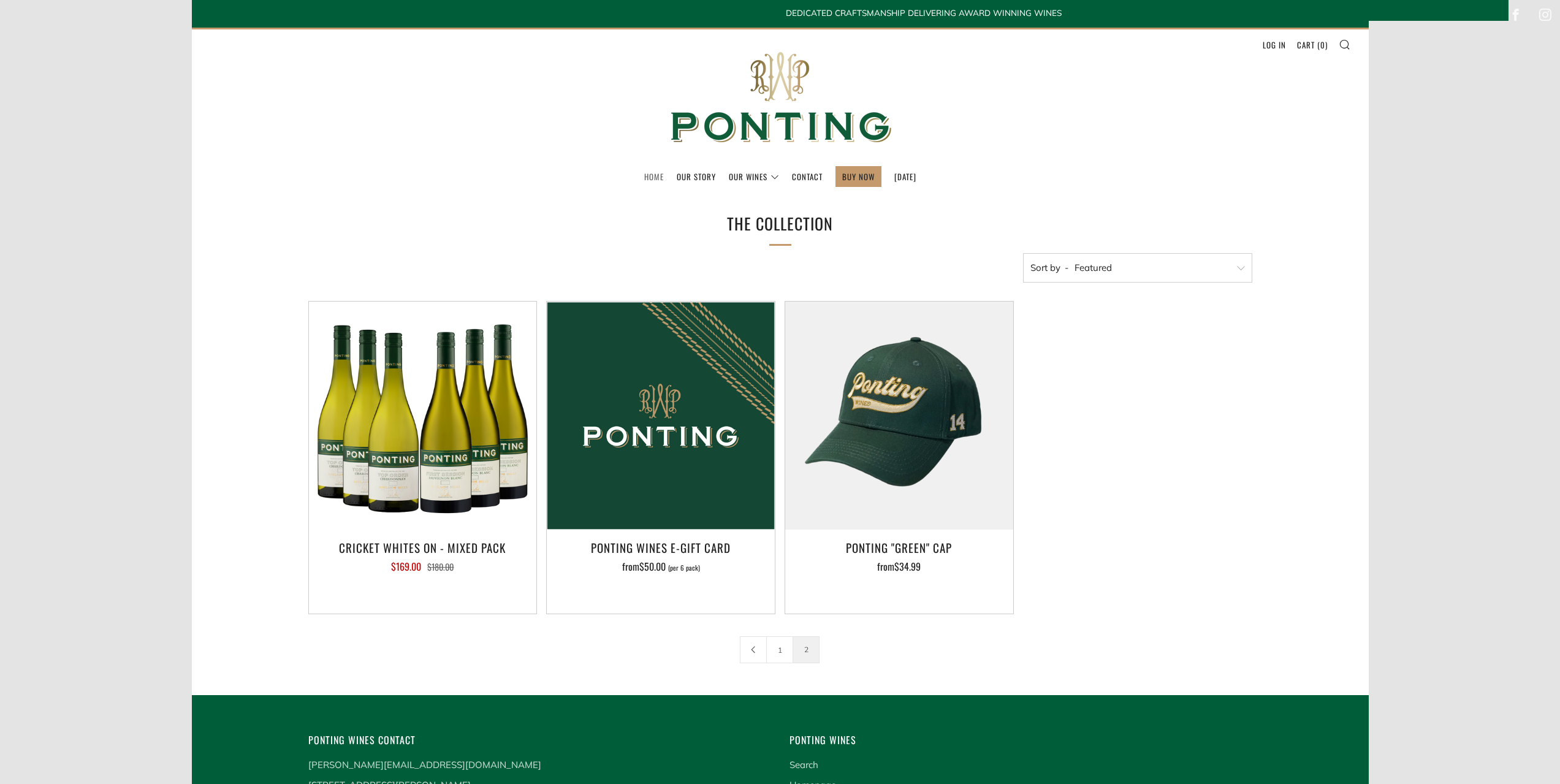
click at [645, 176] on link "Home" at bounding box center [654, 176] width 19 height 19
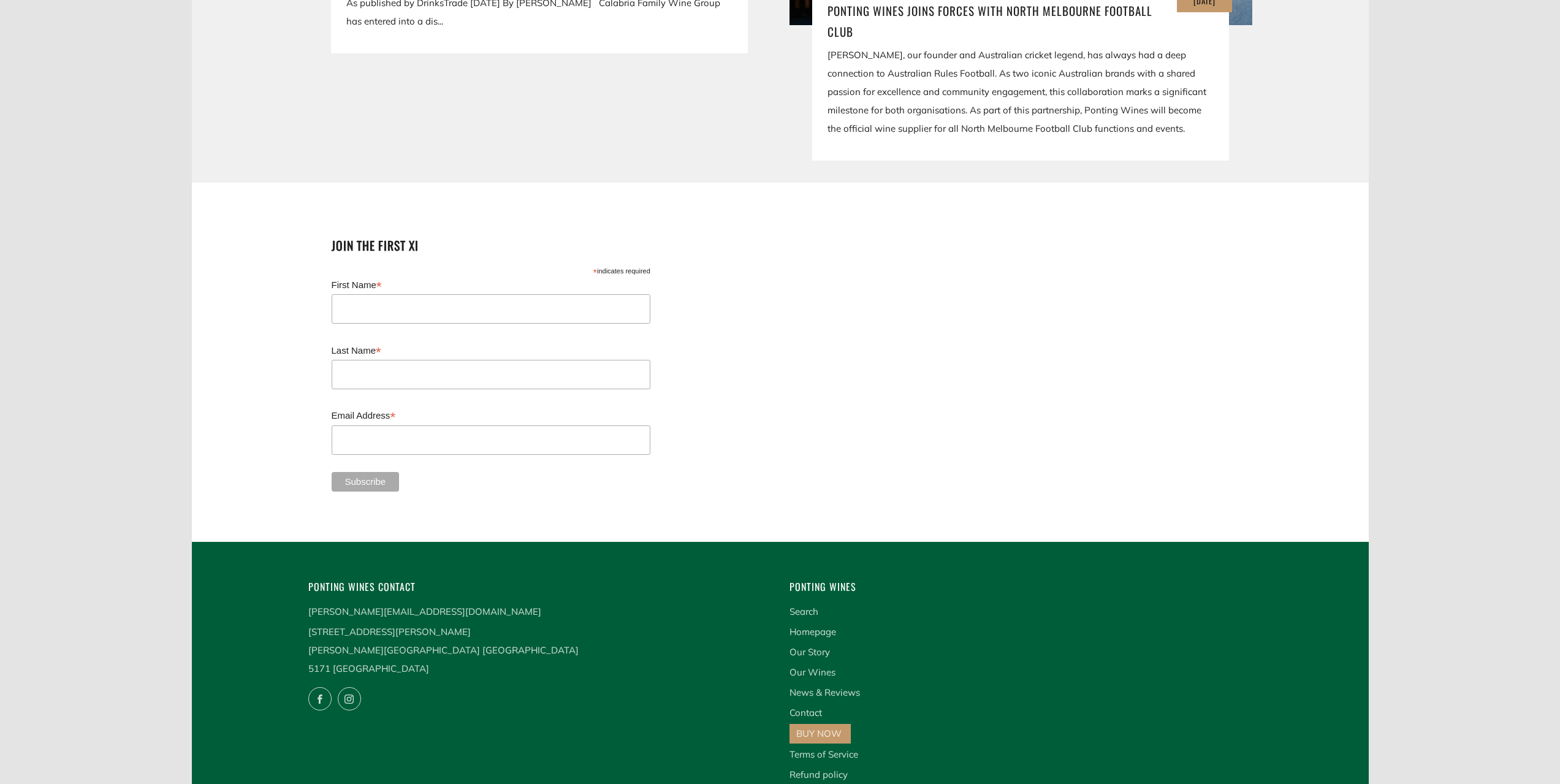
scroll to position [2977, 0]
